Goal: Navigation & Orientation: Understand site structure

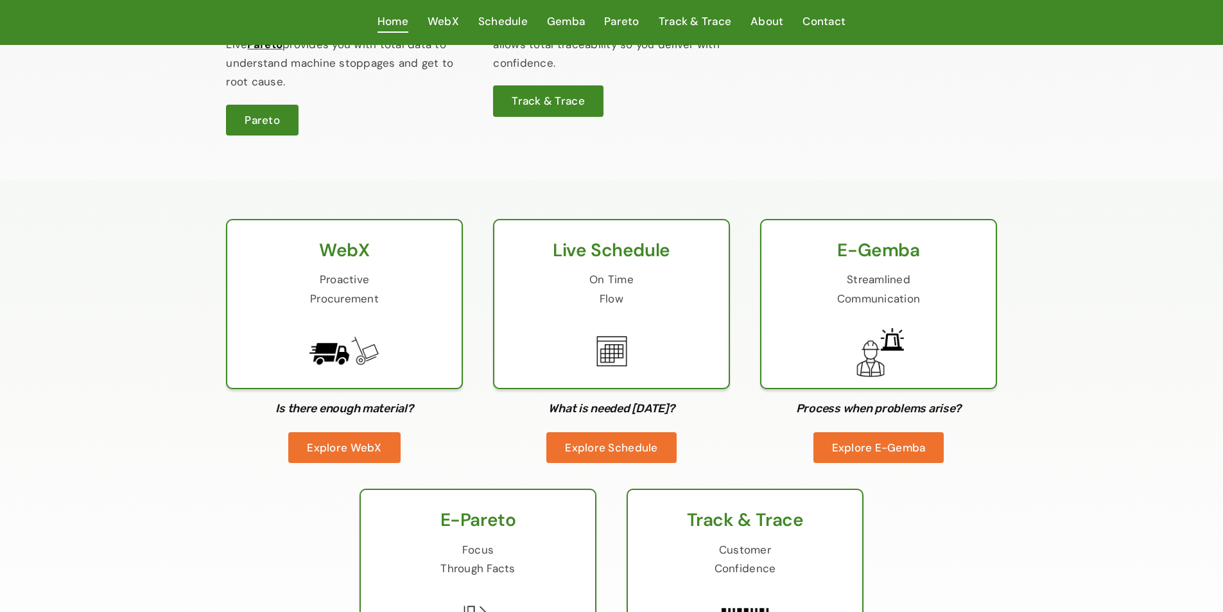
scroll to position [706, 0]
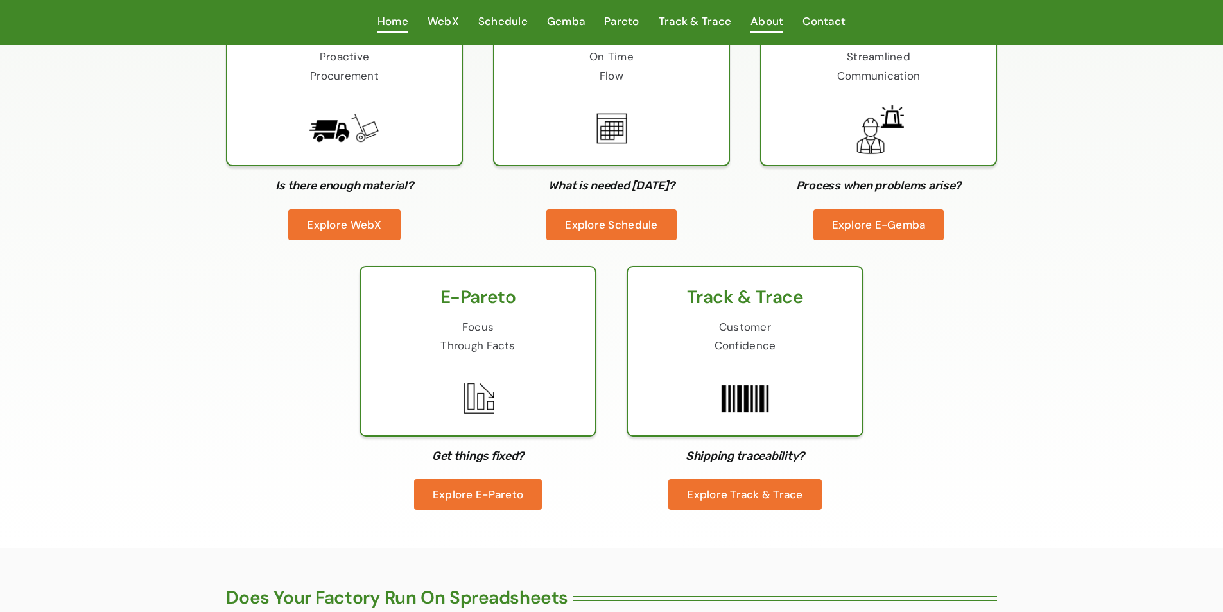
scroll to position [1091, 0]
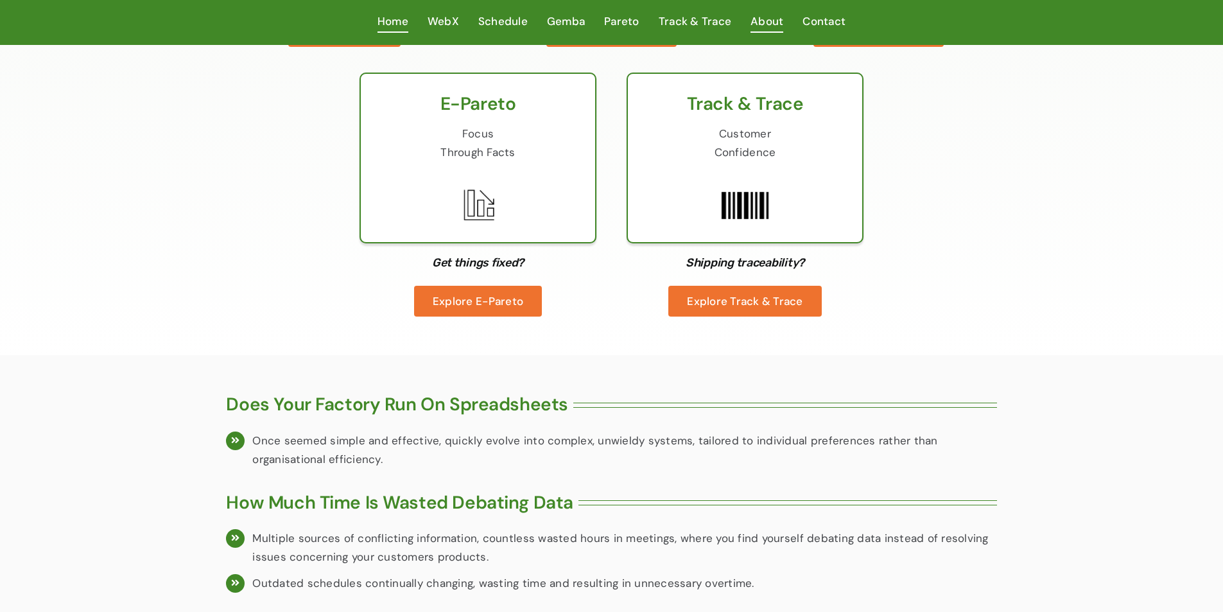
click at [760, 23] on span "About" at bounding box center [766, 21] width 33 height 19
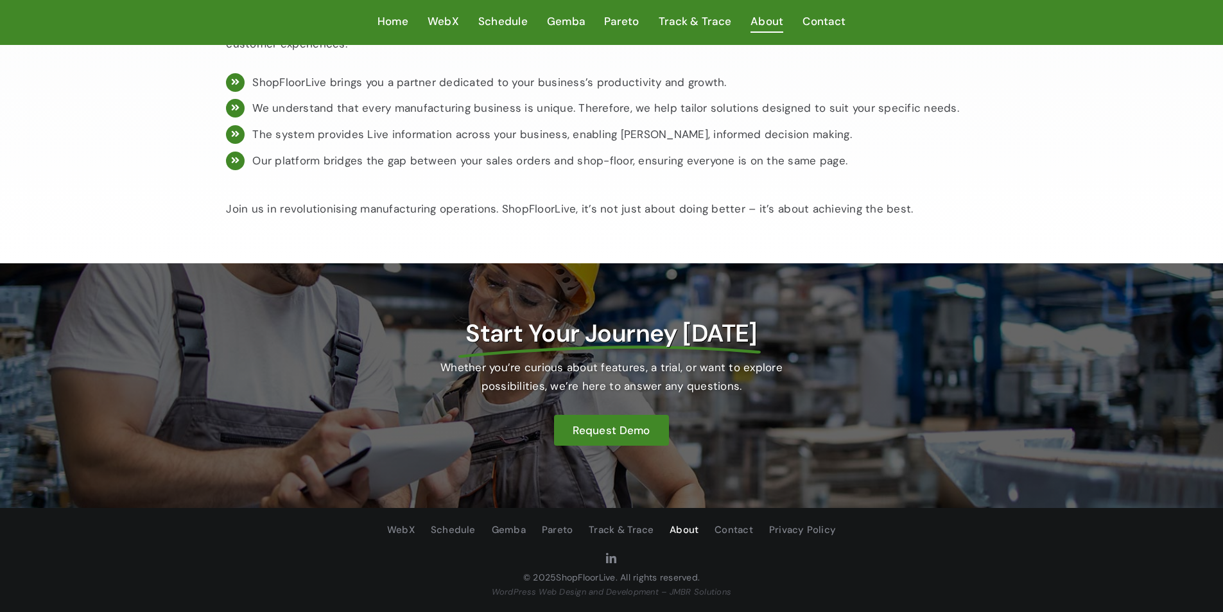
scroll to position [1023, 0]
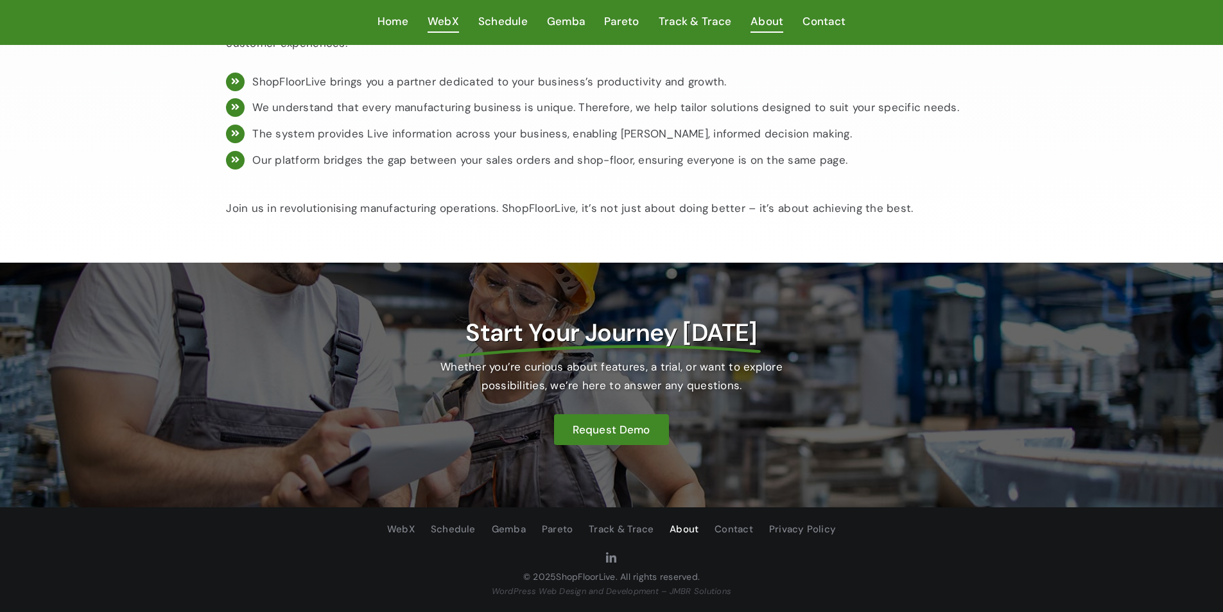
click at [447, 22] on span "WebX" at bounding box center [442, 21] width 31 height 19
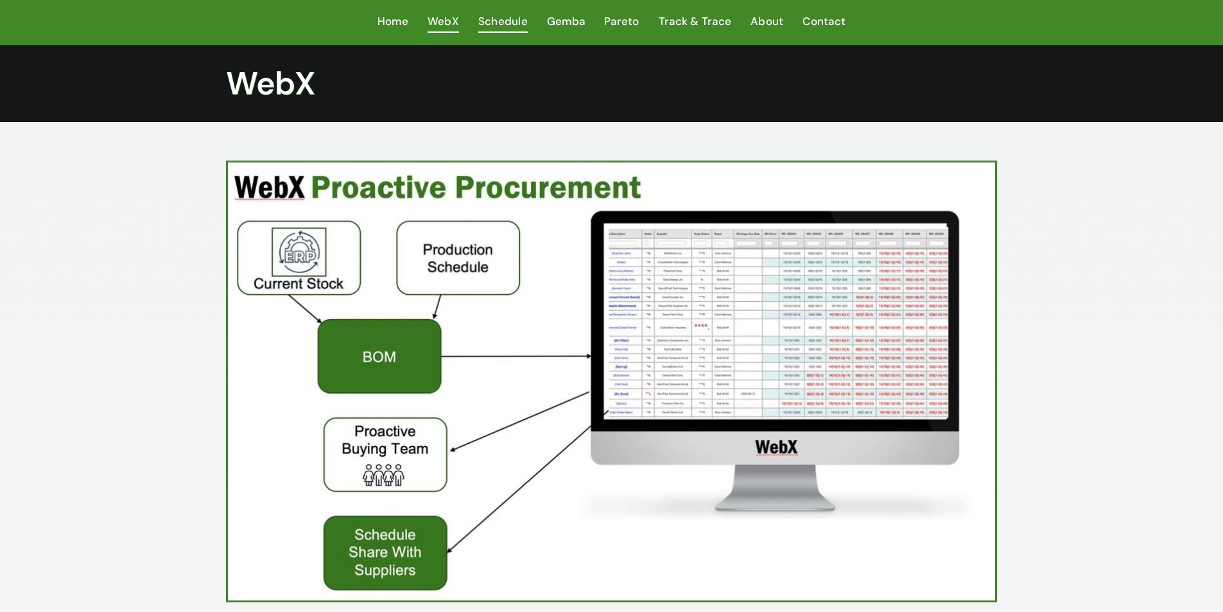
click at [504, 23] on span "Schedule" at bounding box center [502, 21] width 49 height 19
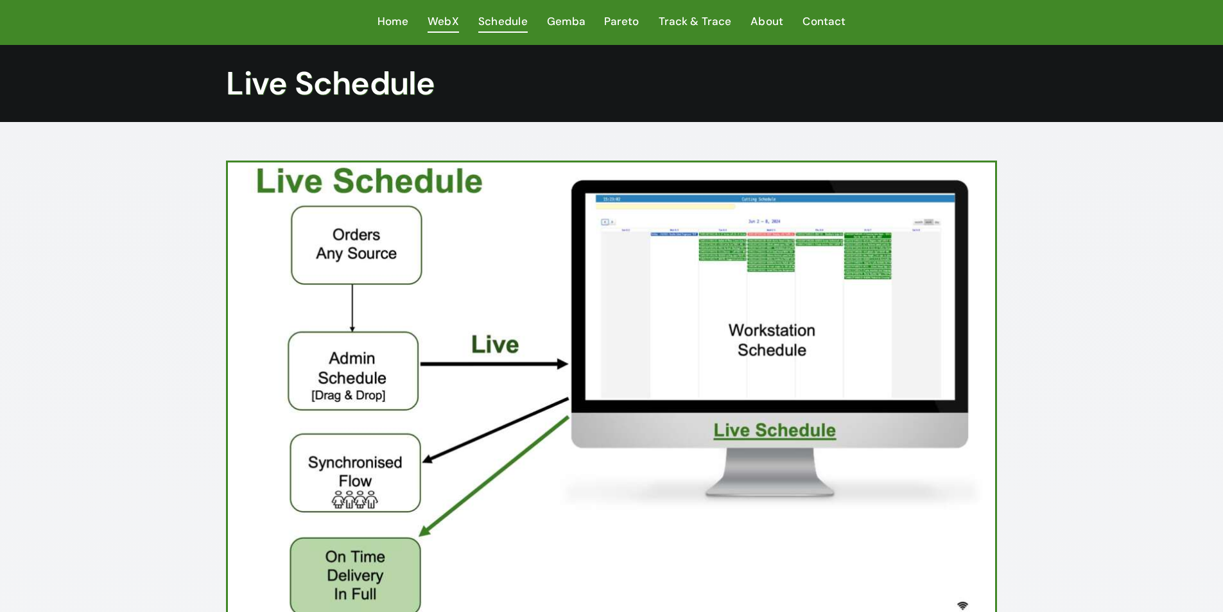
click at [447, 28] on span "WebX" at bounding box center [442, 21] width 31 height 19
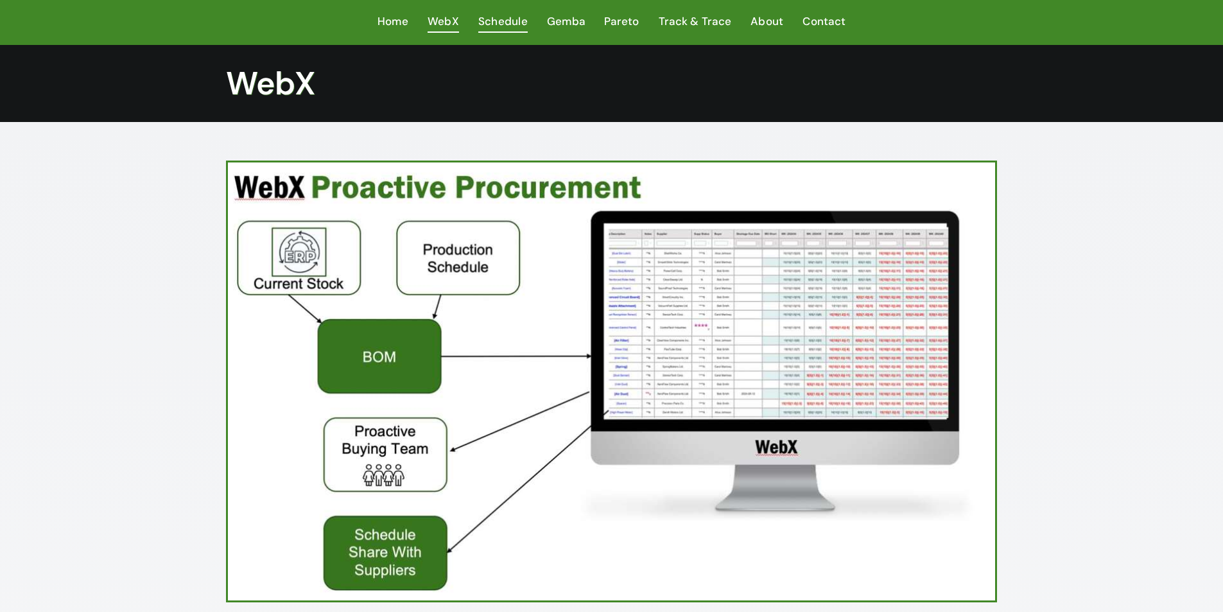
click at [509, 24] on span "Schedule" at bounding box center [502, 21] width 49 height 19
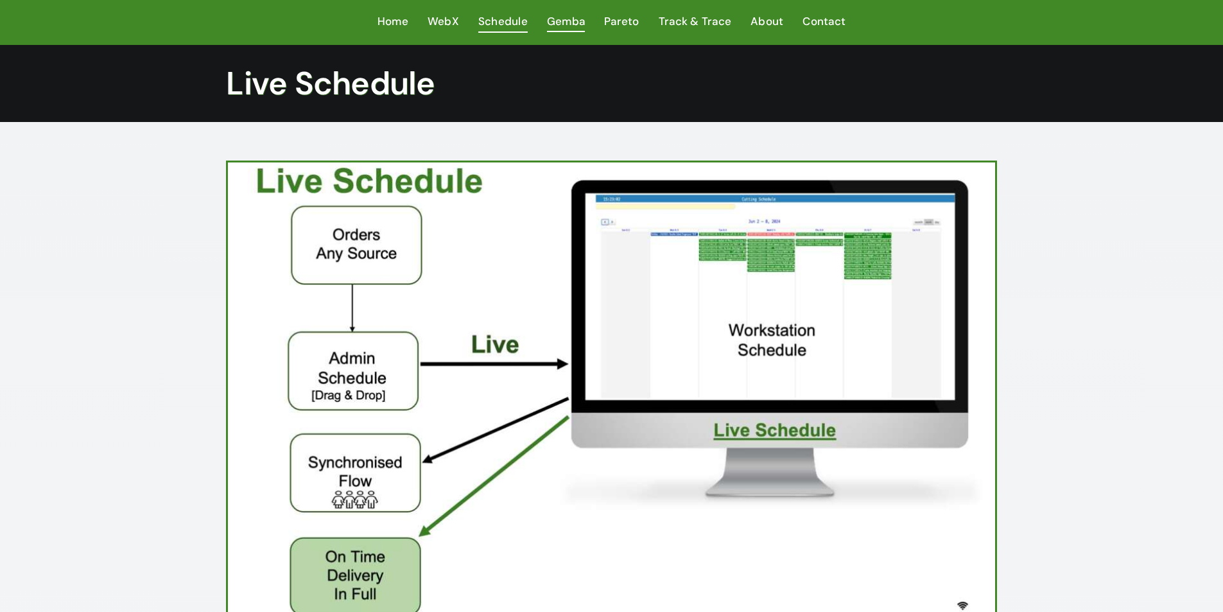
click at [581, 22] on span "Gemba" at bounding box center [566, 21] width 38 height 19
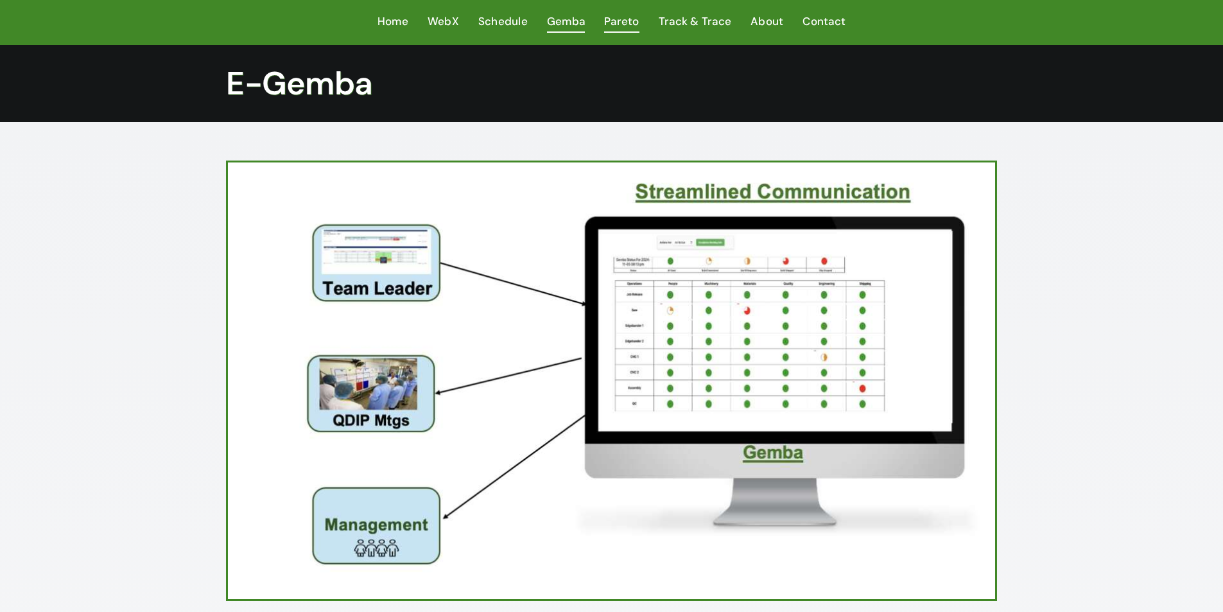
click at [623, 22] on span "Pareto" at bounding box center [621, 21] width 35 height 19
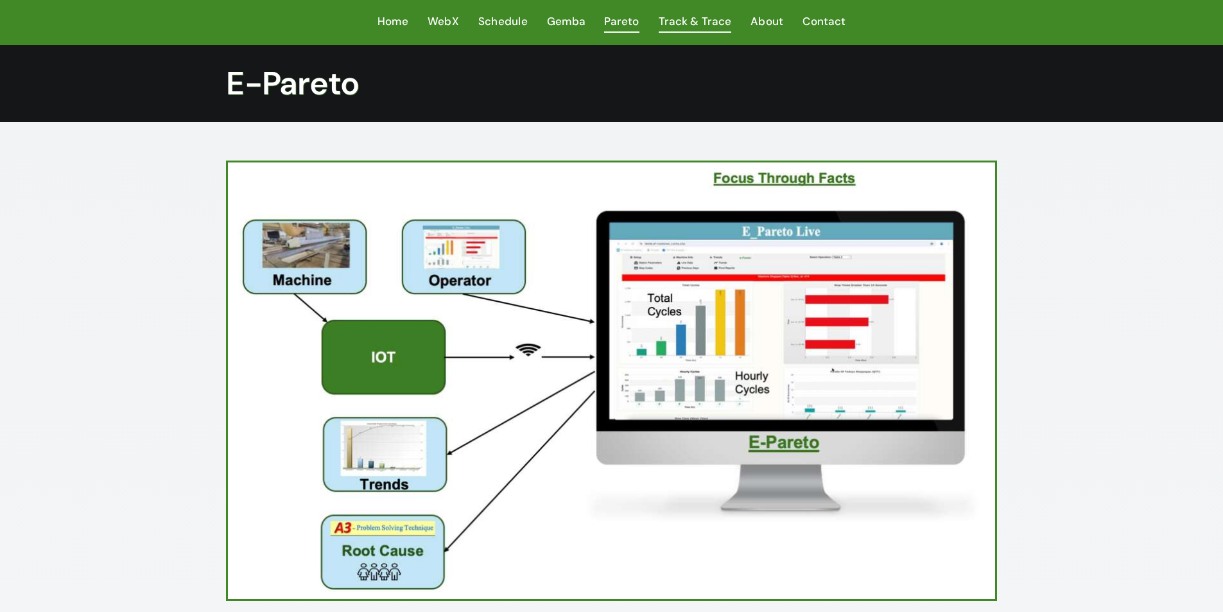
click at [686, 21] on span "Track & Trace" at bounding box center [694, 21] width 73 height 19
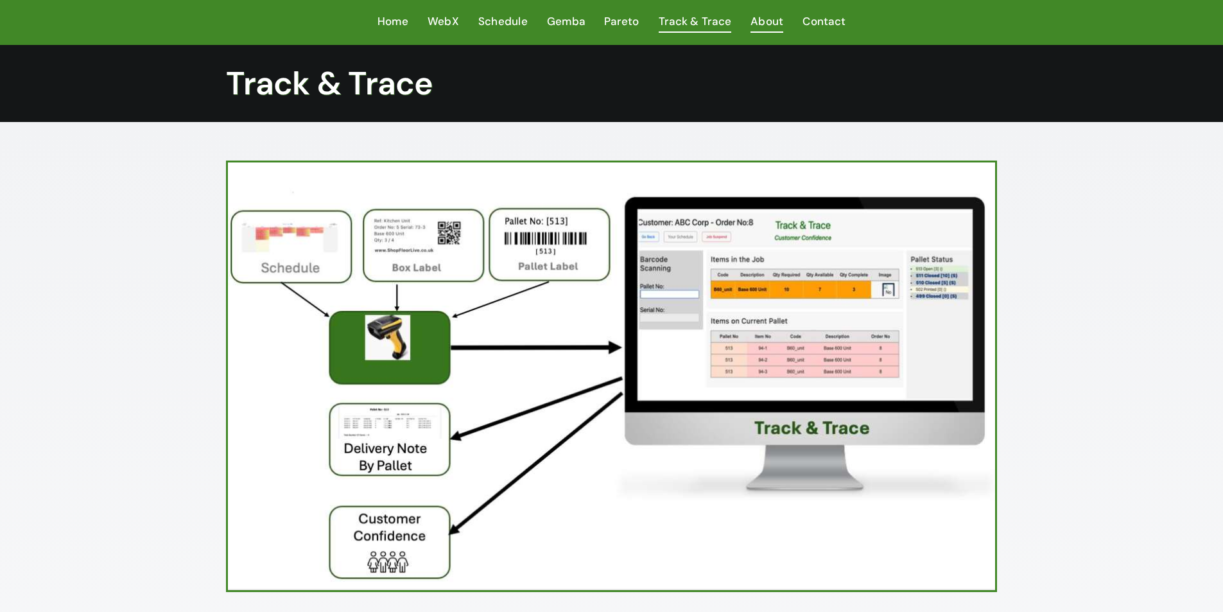
click at [772, 21] on span "About" at bounding box center [766, 21] width 33 height 19
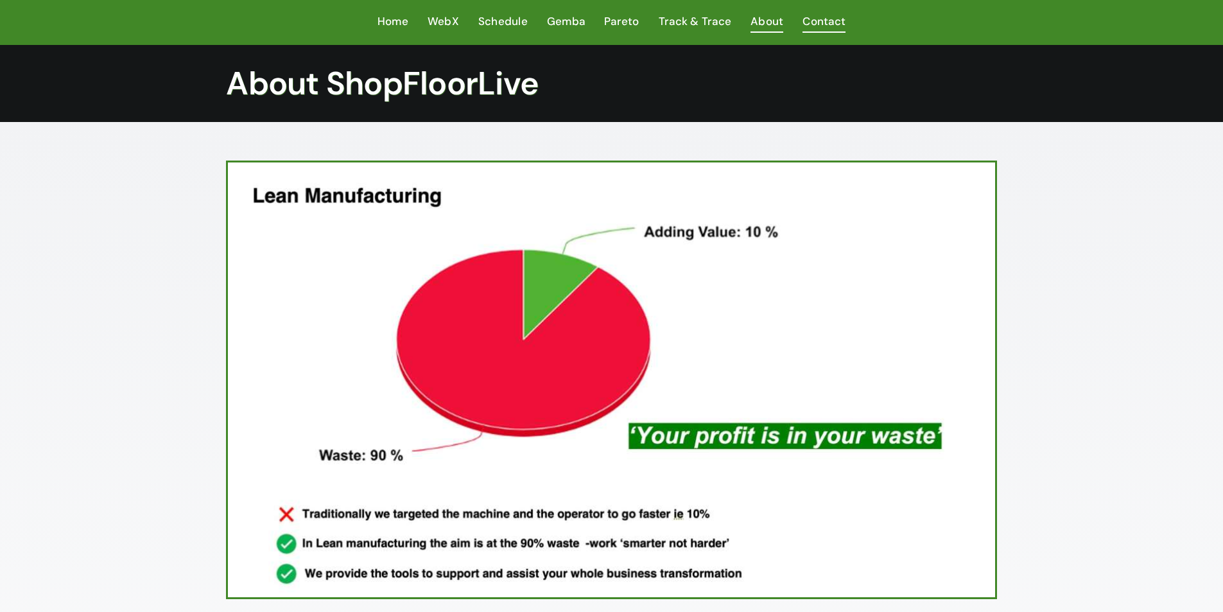
click at [802, 22] on span "Contact" at bounding box center [823, 21] width 43 height 19
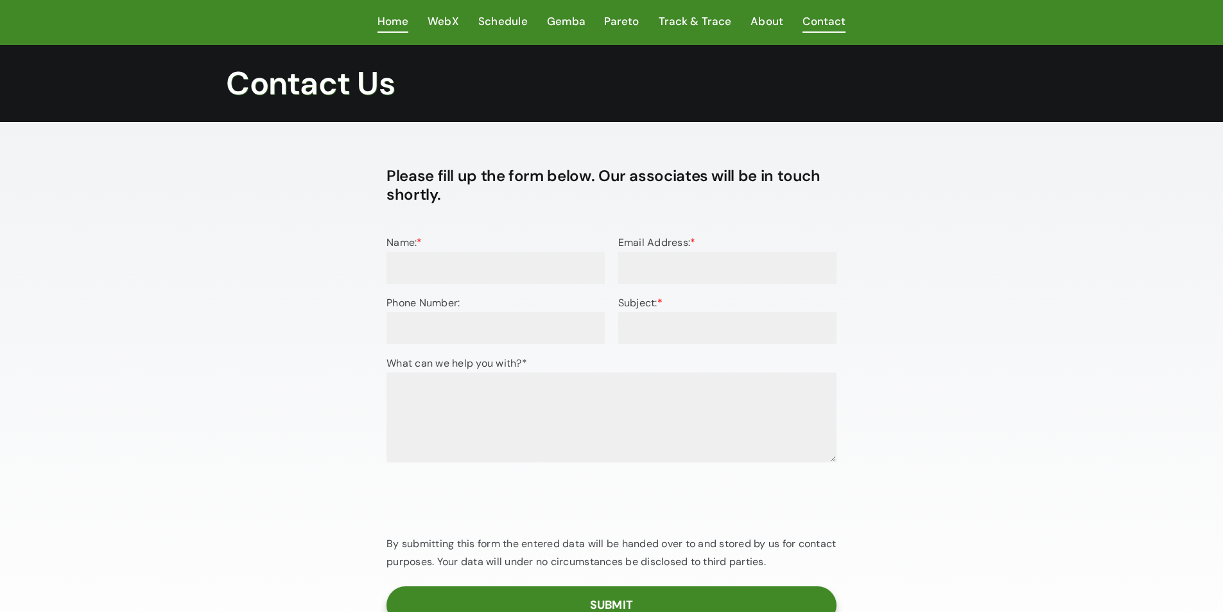
click at [401, 31] on link "Home" at bounding box center [392, 22] width 31 height 20
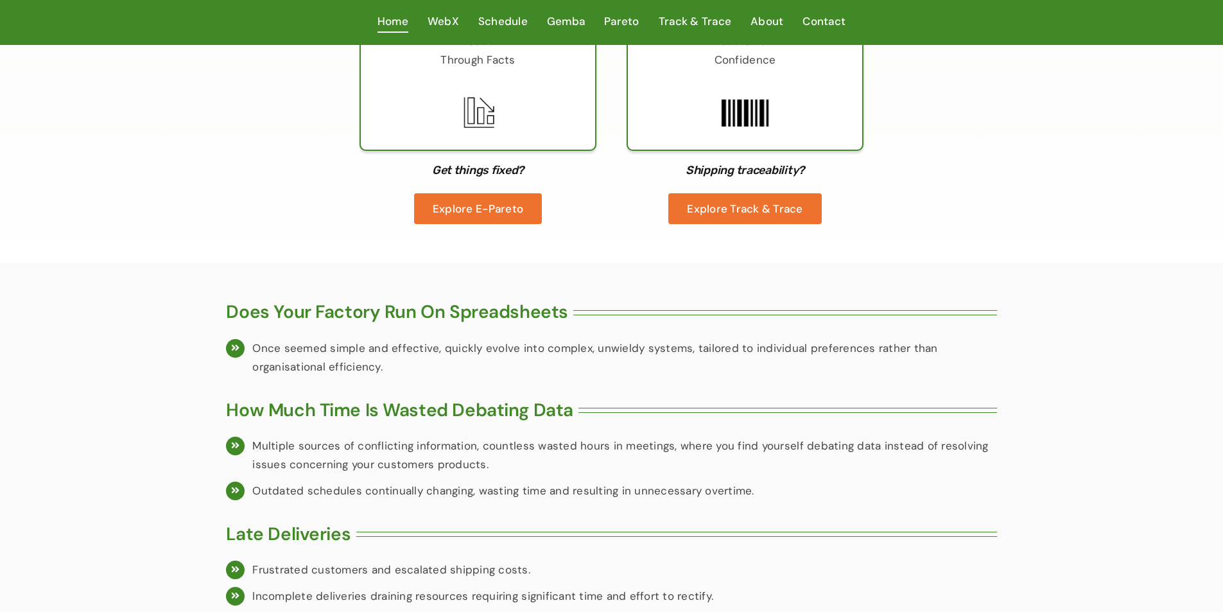
scroll to position [1568, 0]
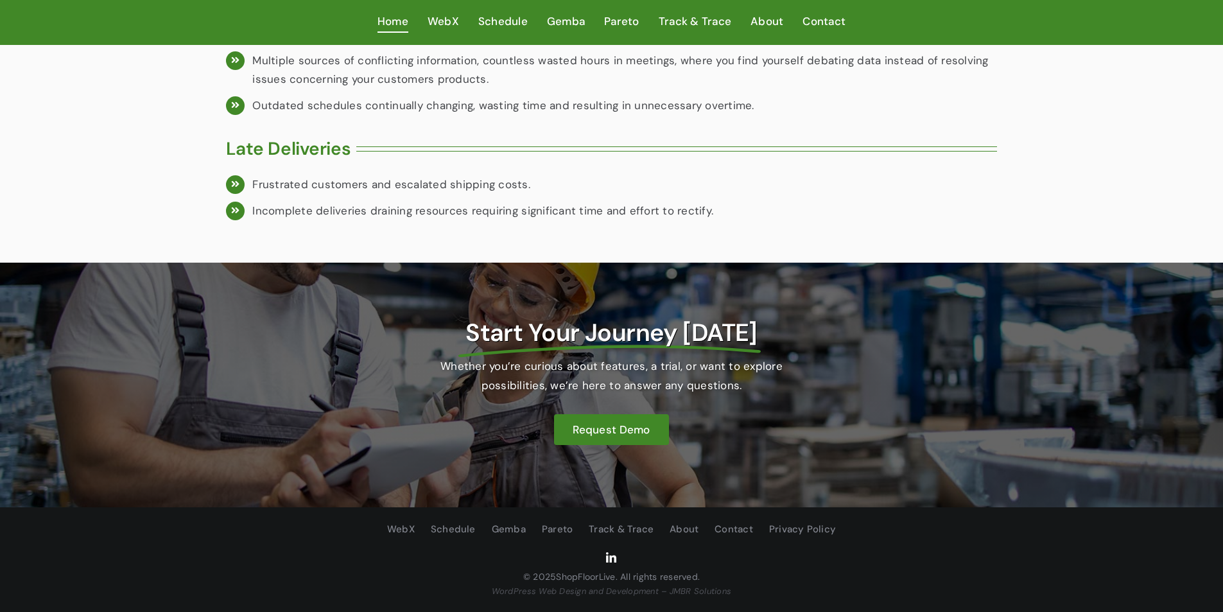
click at [615, 560] on link "linkedin" at bounding box center [611, 557] width 10 height 10
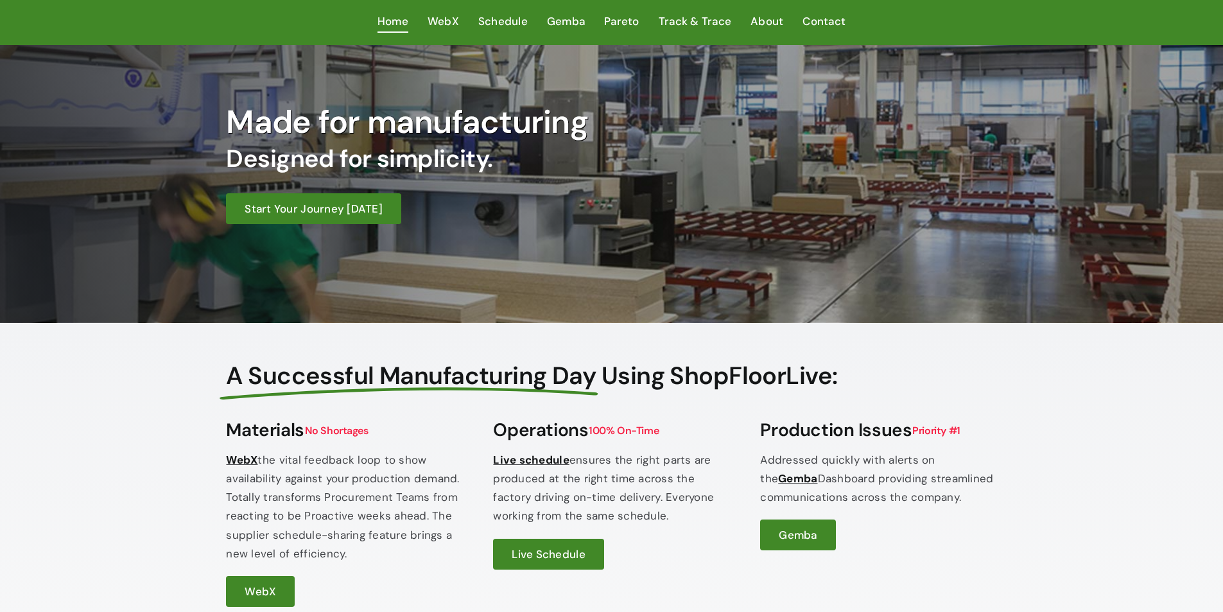
scroll to position [0, 0]
